Goal: Task Accomplishment & Management: Complete application form

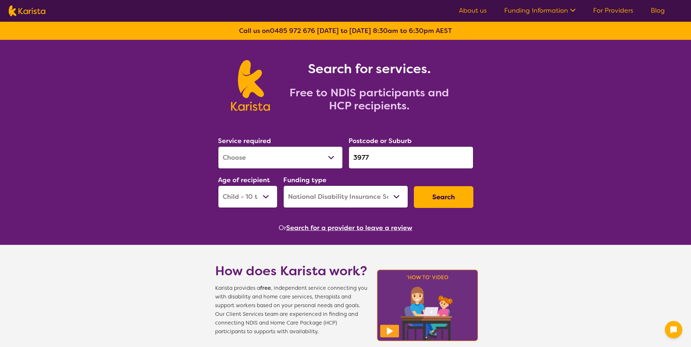
select select "[MEDICAL_DATA]"
select select "CH"
select select "NDIS"
click at [409, 197] on div "Funding type Home Care Package (HCP) National Disability Insurance Scheme (NDIS…" at bounding box center [345, 191] width 131 height 39
click at [429, 198] on button "Search" at bounding box center [443, 197] width 59 height 22
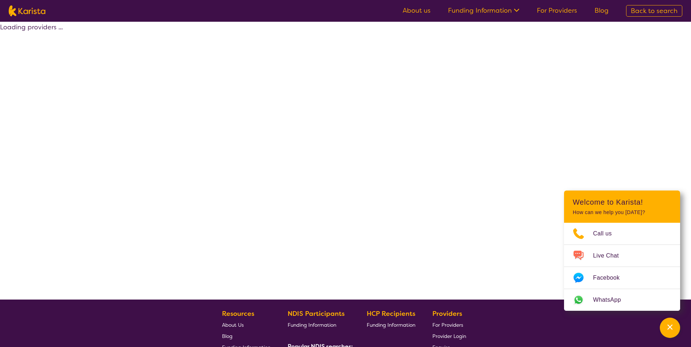
select select "by_score"
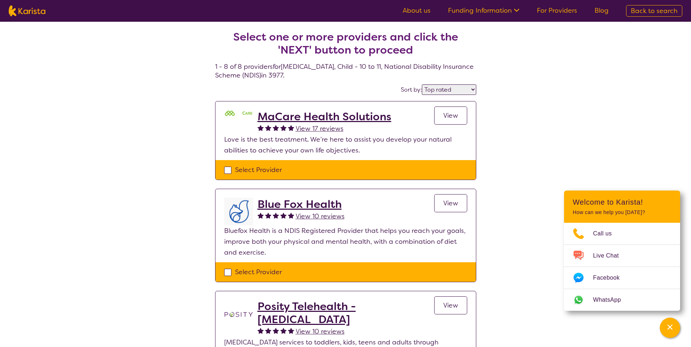
click at [293, 169] on div "Select Provider" at bounding box center [345, 170] width 243 height 11
checkbox input "true"
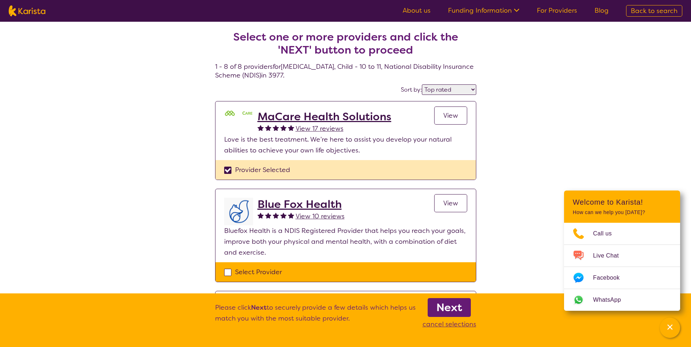
drag, startPoint x: 459, startPoint y: 308, endPoint x: 454, endPoint y: 303, distance: 7.2
click at [459, 308] on b "Next" at bounding box center [449, 308] width 26 height 15
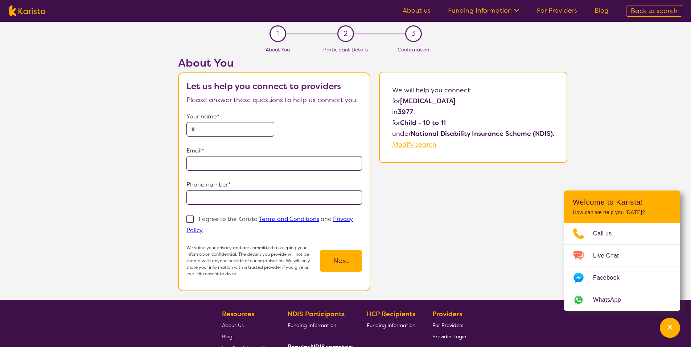
click at [232, 133] on input "text" at bounding box center [230, 129] width 88 height 15
type input "**********"
click at [265, 164] on input "**********" at bounding box center [273, 163] width 175 height 15
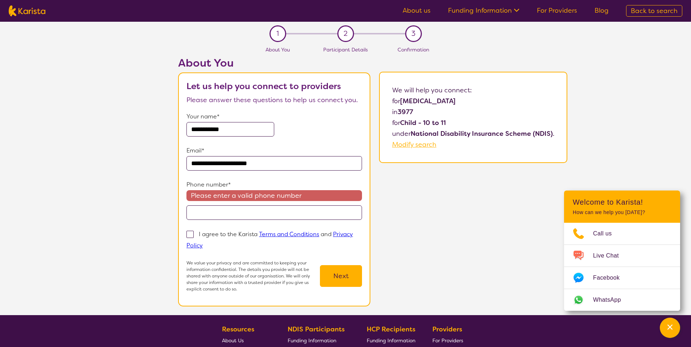
type input "**********"
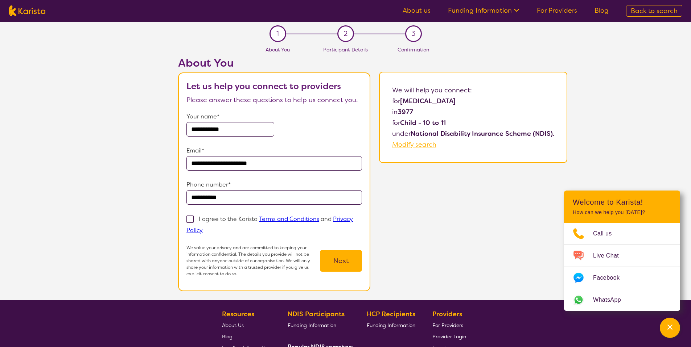
type input "**********"
click at [237, 216] on p "I agree to the Karista Terms and Conditions and Privacy Policy" at bounding box center [269, 224] width 166 height 19
click at [207, 228] on input "I agree to the Karista Terms and Conditions and Privacy Policy" at bounding box center [205, 230] width 5 height 5
checkbox input "true"
click at [336, 266] on button "Next" at bounding box center [341, 261] width 42 height 22
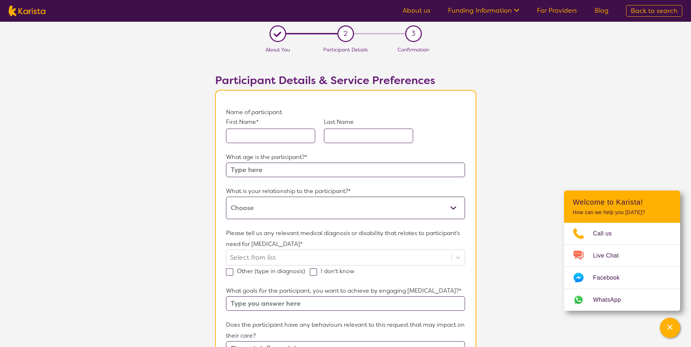
click at [251, 138] on input "text" at bounding box center [270, 136] width 89 height 15
type input "Jr"
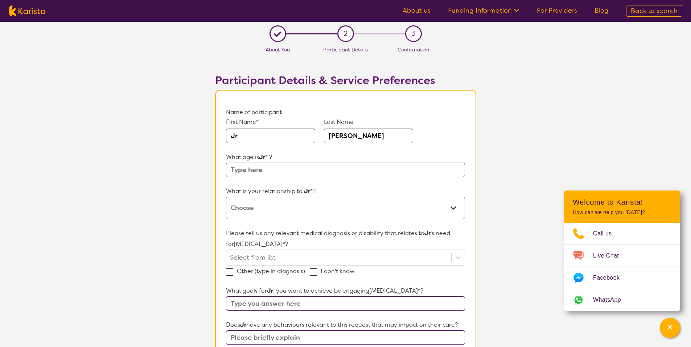
type input "[PERSON_NAME]"
type input "11"
click at [297, 198] on select "This request is for myself I am their parent I am their child I am their spouse…" at bounding box center [345, 208] width 239 height 22
click at [226, 197] on select "This request is for myself I am their parent I am their child I am their spouse…" at bounding box center [345, 208] width 239 height 22
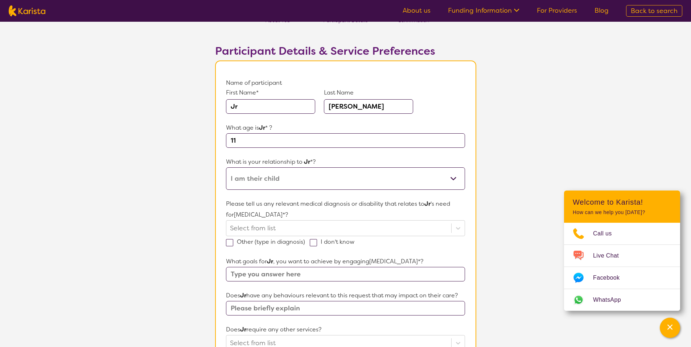
scroll to position [68, 0]
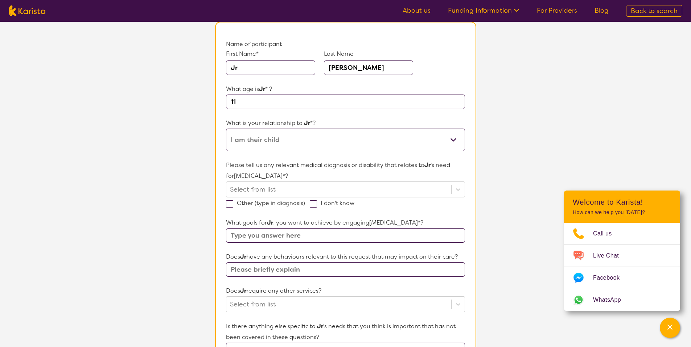
click at [262, 141] on select "This request is for myself I am their parent I am their child I am their spouse…" at bounding box center [345, 140] width 239 height 22
select select "I am their parent"
click at [226, 129] on select "This request is for myself I am their parent I am their child I am their spouse…" at bounding box center [345, 140] width 239 height 22
click at [307, 203] on input "Other (type in diagnosis)" at bounding box center [307, 202] width 5 height 5
checkbox input "true"
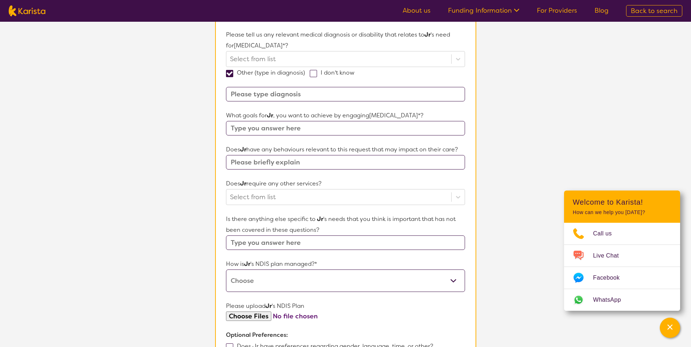
scroll to position [207, 0]
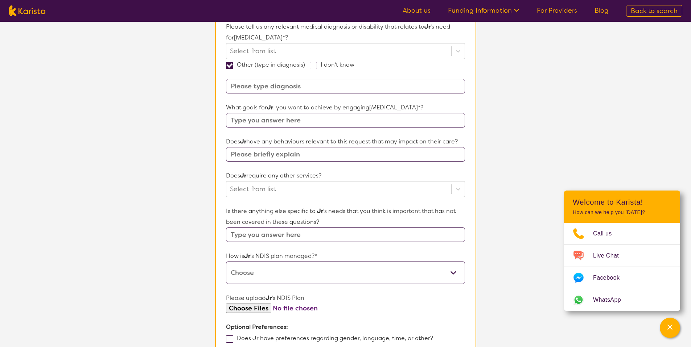
click at [315, 65] on span at bounding box center [313, 65] width 7 height 7
click at [354, 65] on input "I don't know" at bounding box center [356, 64] width 5 height 5
checkbox input "true"
click at [277, 66] on label "Other (type in diagnosis)" at bounding box center [268, 65] width 84 height 8
click at [305, 66] on input "Other (type in diagnosis)" at bounding box center [307, 64] width 5 height 5
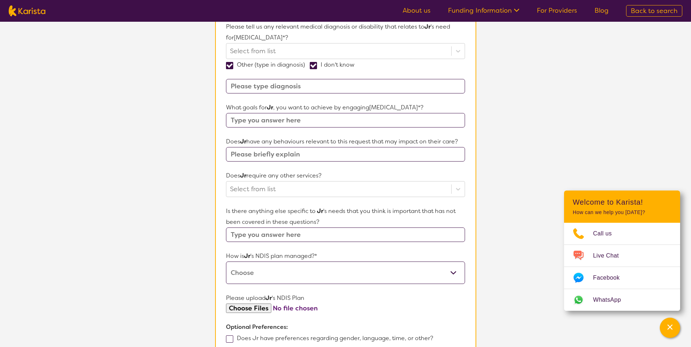
checkbox input "false"
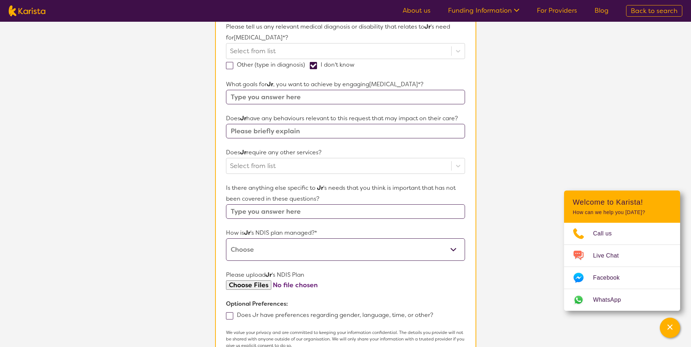
click at [275, 93] on input "text" at bounding box center [345, 97] width 239 height 15
type input "Test"
click at [309, 245] on select "Self-managed NDIS plan Managed by a registered plan management provider (not th…" at bounding box center [345, 250] width 239 height 22
select select "Self Managed"
click at [226, 239] on select "Self-managed NDIS plan Managed by a registered plan management provider (not th…" at bounding box center [345, 250] width 239 height 22
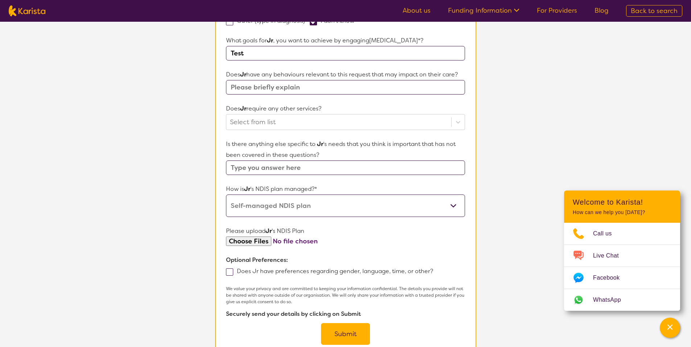
scroll to position [431, 0]
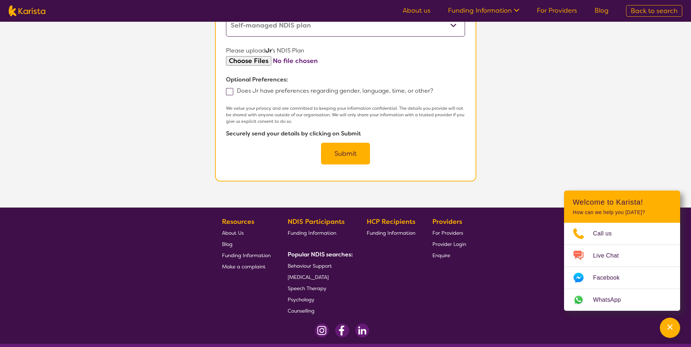
click at [346, 150] on button "Submit" at bounding box center [345, 154] width 49 height 22
